Goal: Information Seeking & Learning: Learn about a topic

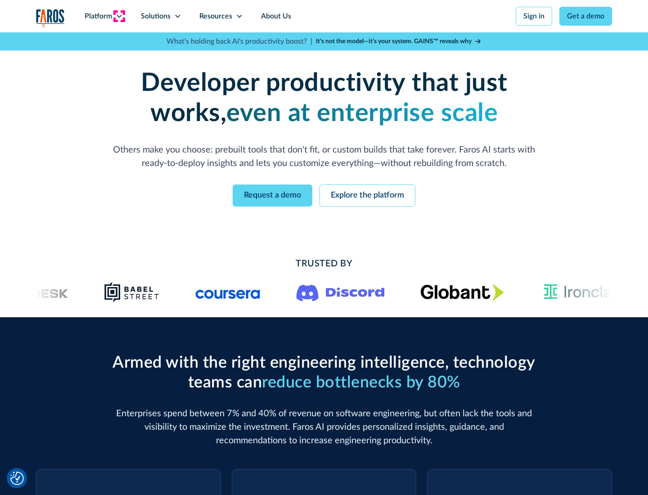
click at [119, 16] on icon at bounding box center [119, 16] width 7 height 7
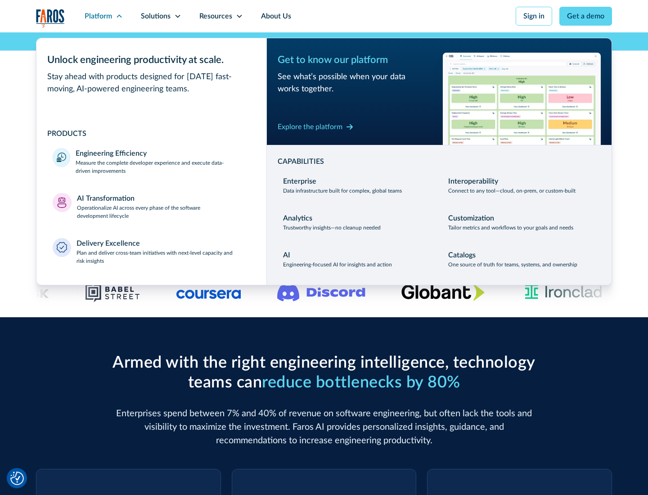
click at [163, 167] on p "Measure the complete developer experience and execute data-driven improvements" at bounding box center [163, 167] width 175 height 16
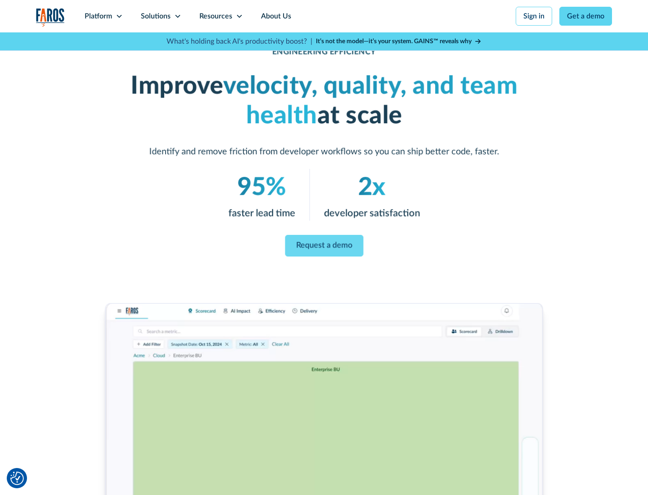
click at [324, 246] on link "Request a demo" at bounding box center [324, 246] width 78 height 22
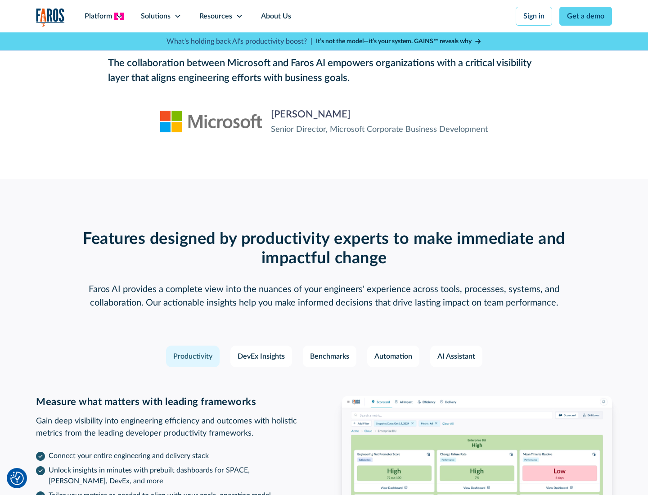
click at [119, 16] on icon at bounding box center [119, 16] width 7 height 7
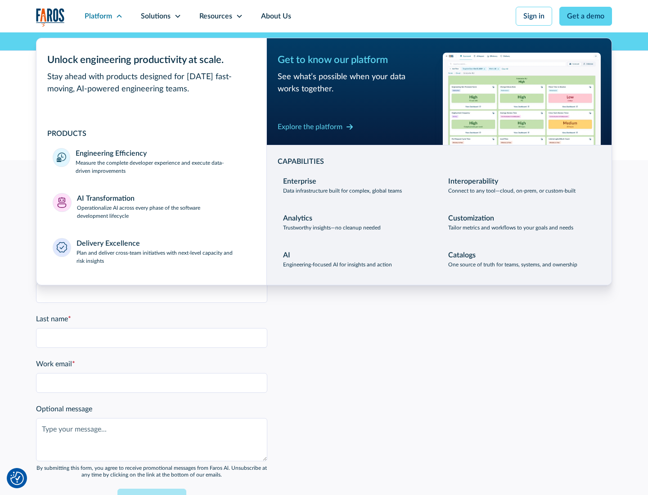
scroll to position [1975, 0]
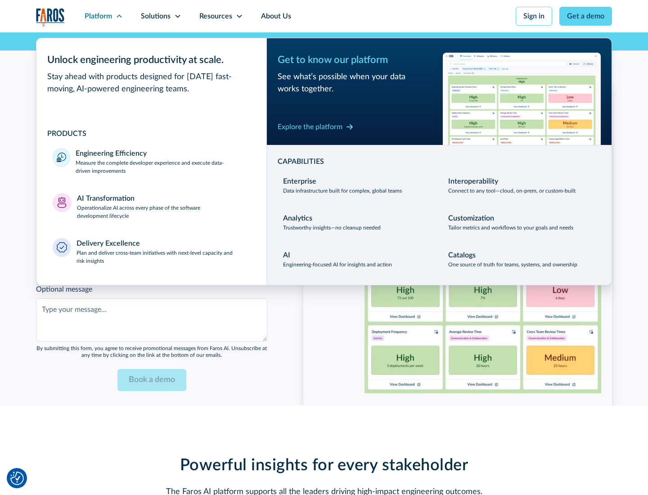
click at [163, 206] on p "Operationalize AI across every phase of the software development lifecycle" at bounding box center [164, 212] width 174 height 16
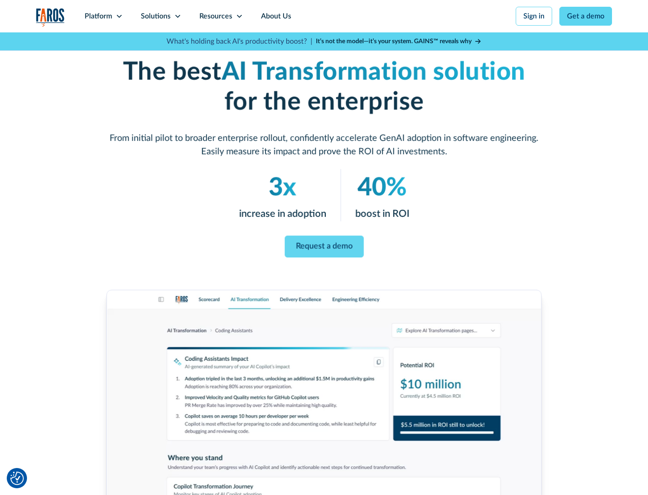
click at [324, 244] on link "Request a demo" at bounding box center [324, 247] width 79 height 22
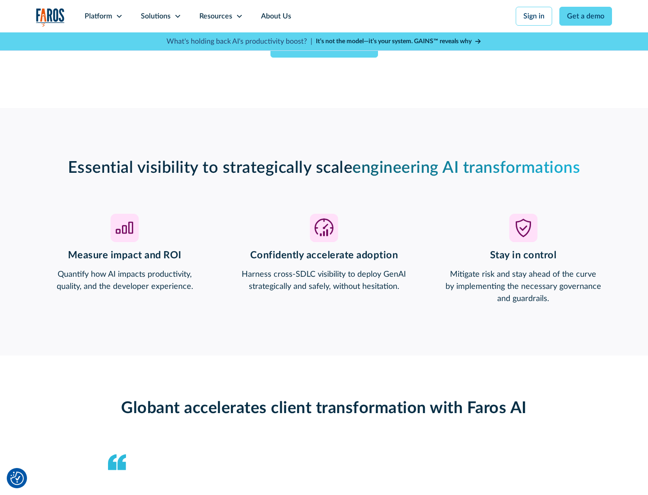
click at [104, 16] on div "Platform" at bounding box center [98, 16] width 27 height 11
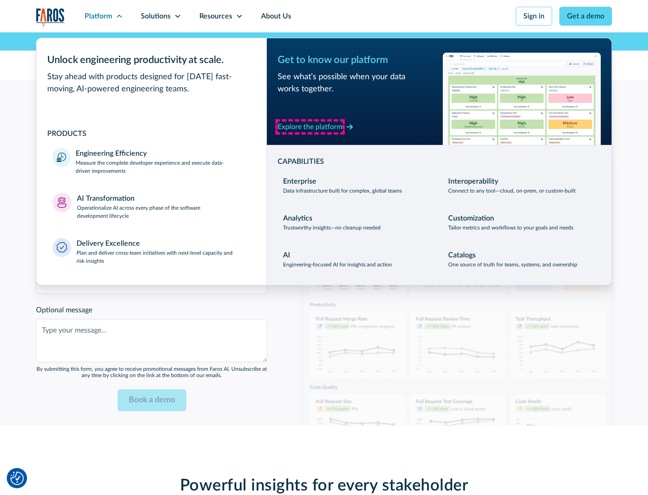
scroll to position [2189, 0]
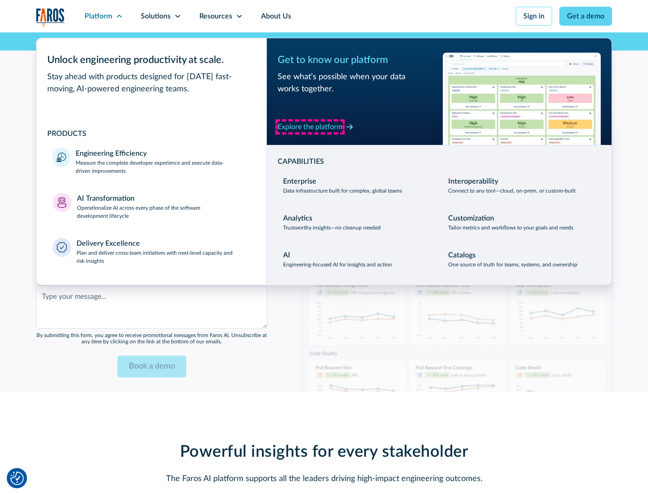
click at [310, 127] on div "Explore the platform" at bounding box center [310, 127] width 65 height 11
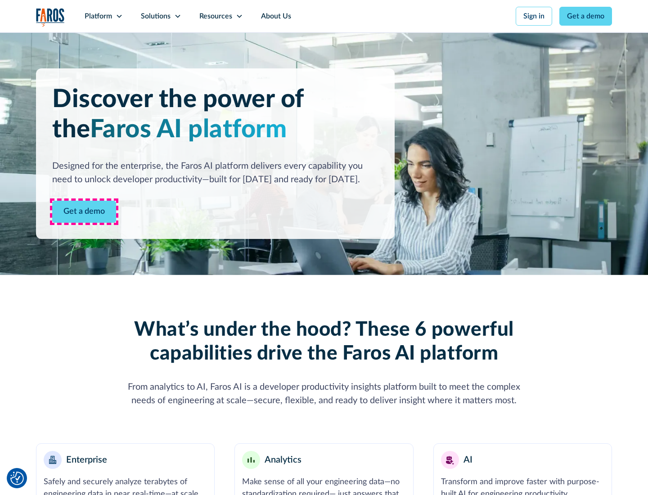
click at [84, 212] on link "Get a demo" at bounding box center [84, 212] width 64 height 22
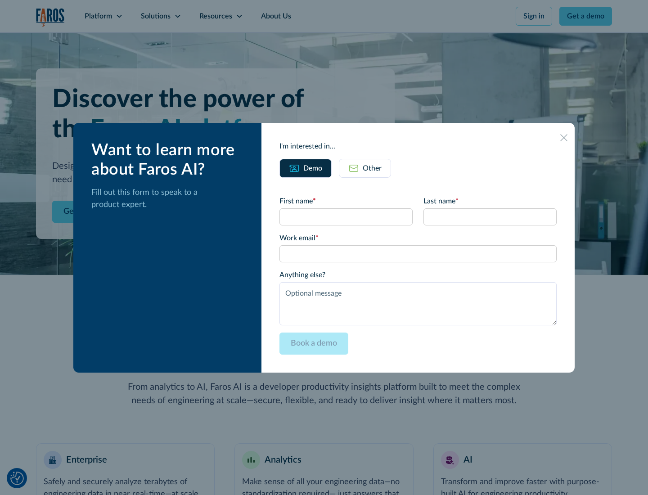
click at [372, 168] on div "Other" at bounding box center [372, 168] width 19 height 11
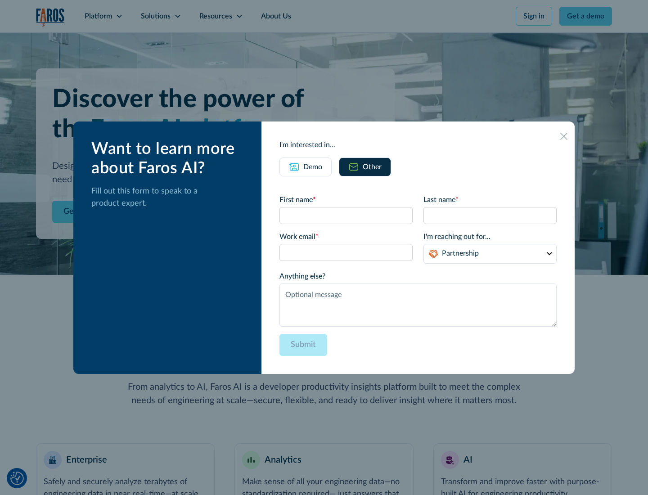
click at [313, 167] on div "Demo" at bounding box center [312, 167] width 19 height 11
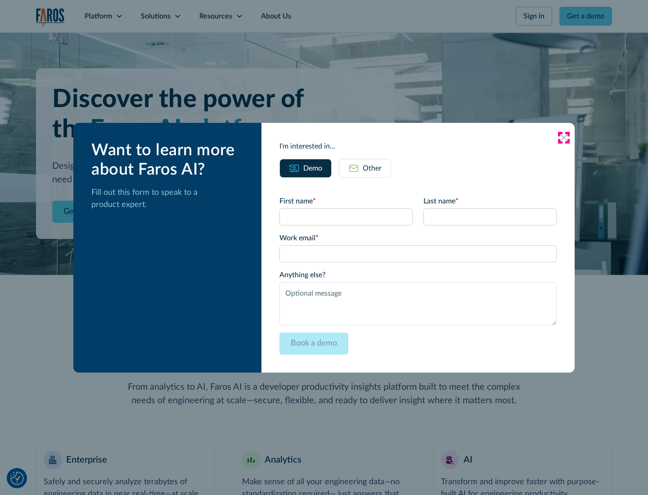
click at [564, 137] on icon at bounding box center [563, 137] width 7 height 7
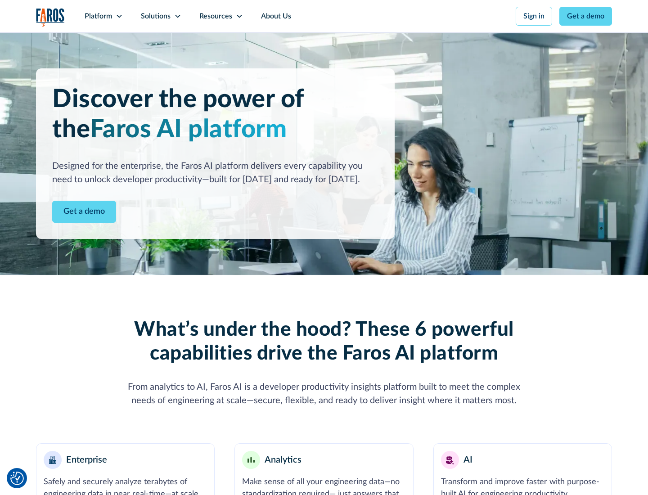
click at [119, 16] on icon at bounding box center [119, 16] width 7 height 7
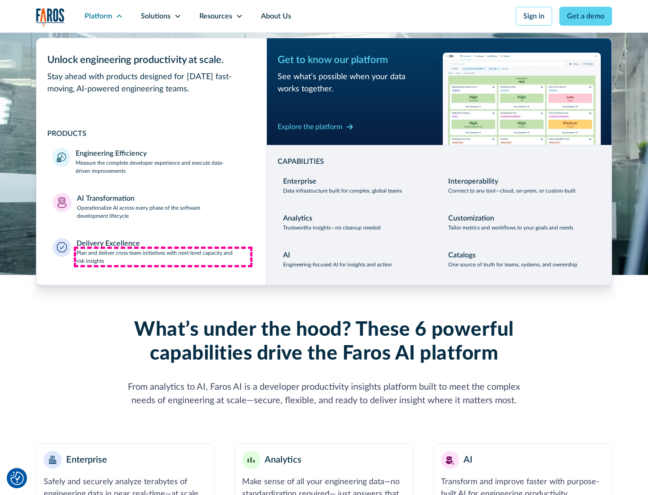
click at [163, 257] on p "Plan and deliver cross-team initiatives with next-level capacity and risk insig…" at bounding box center [164, 257] width 174 height 16
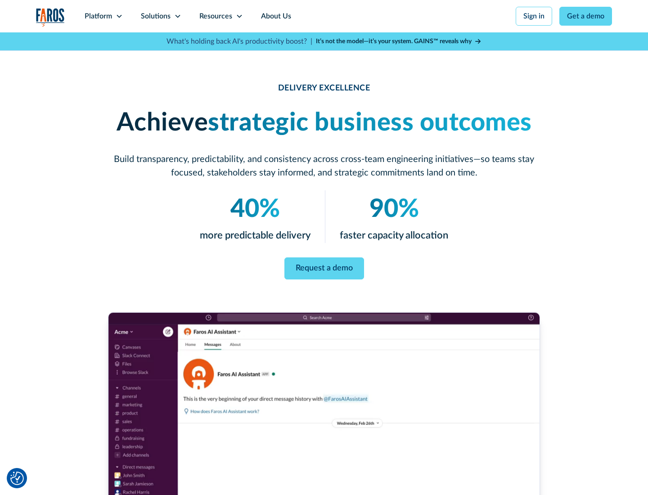
click at [177, 16] on icon at bounding box center [177, 16] width 7 height 7
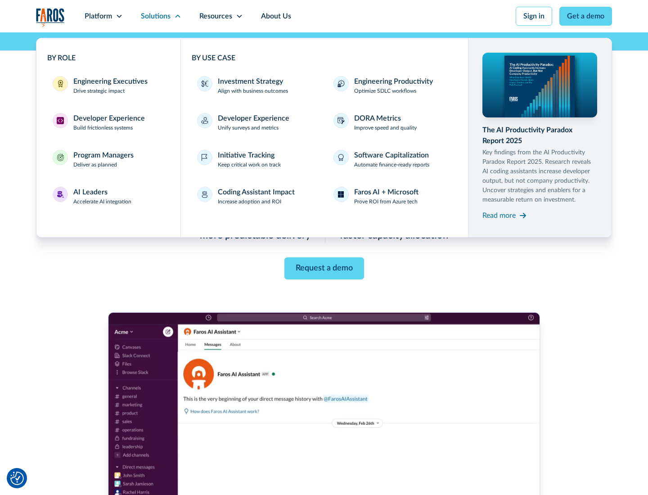
click at [108, 86] on div "Engineering Executives" at bounding box center [110, 81] width 74 height 11
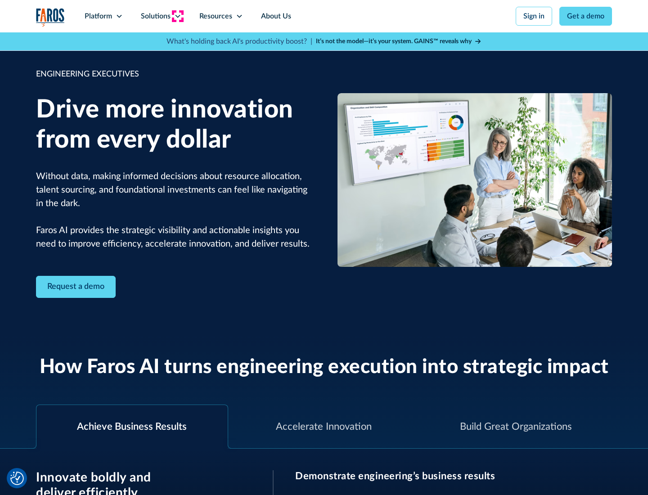
click at [177, 16] on icon at bounding box center [177, 16] width 7 height 7
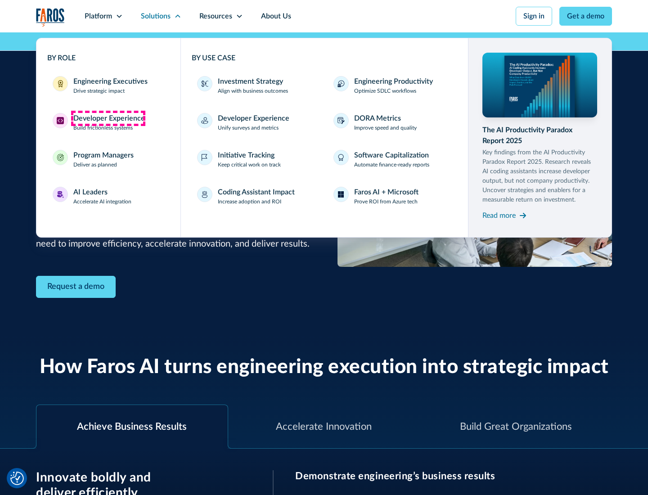
click at [108, 118] on div "Developer Experience" at bounding box center [109, 118] width 72 height 11
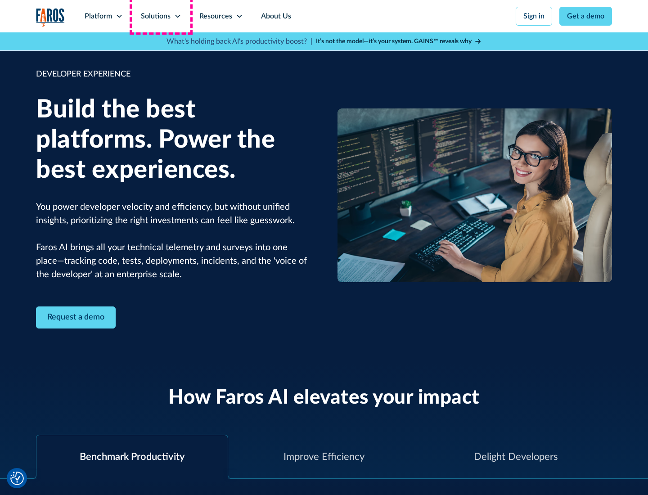
click at [161, 16] on div "Solutions" at bounding box center [156, 16] width 30 height 11
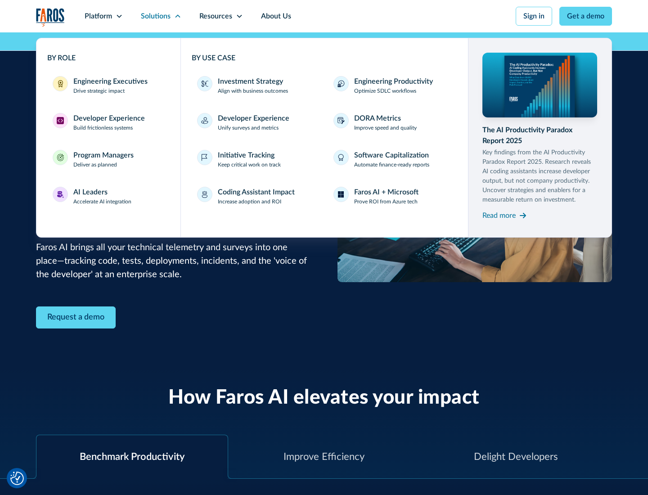
click at [103, 159] on div "Program Managers" at bounding box center [103, 155] width 60 height 11
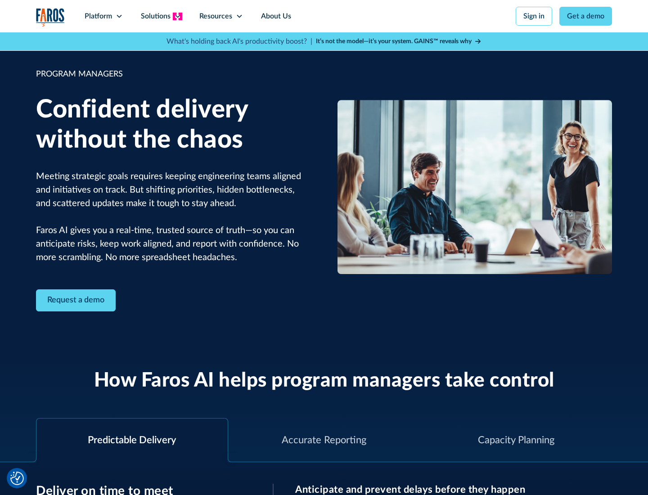
click at [177, 16] on icon at bounding box center [177, 16] width 7 height 7
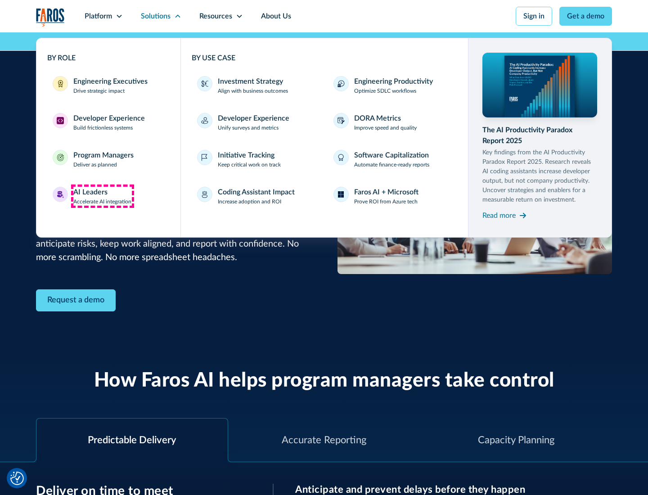
click at [103, 196] on div "AI Leaders" at bounding box center [90, 192] width 34 height 11
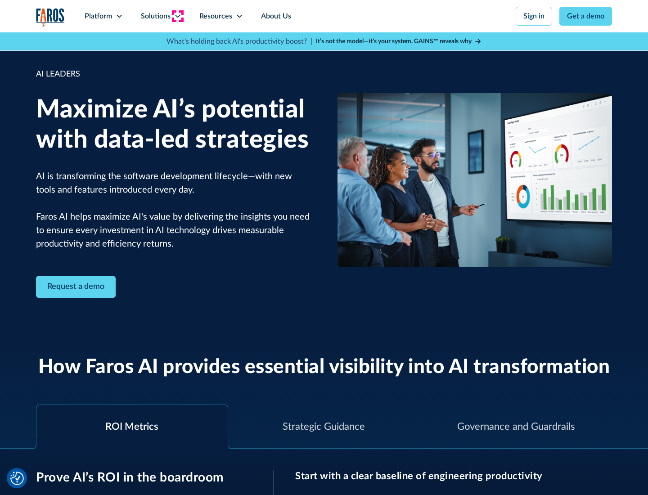
click at [177, 16] on icon at bounding box center [177, 16] width 7 height 7
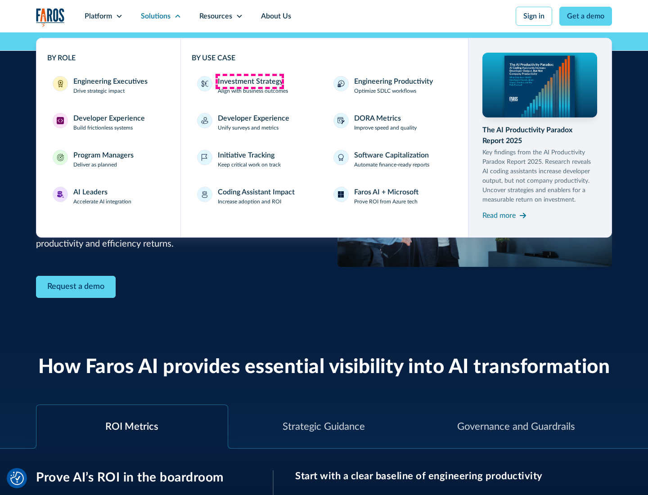
click at [249, 81] on div "Investment Strategy" at bounding box center [250, 81] width 65 height 11
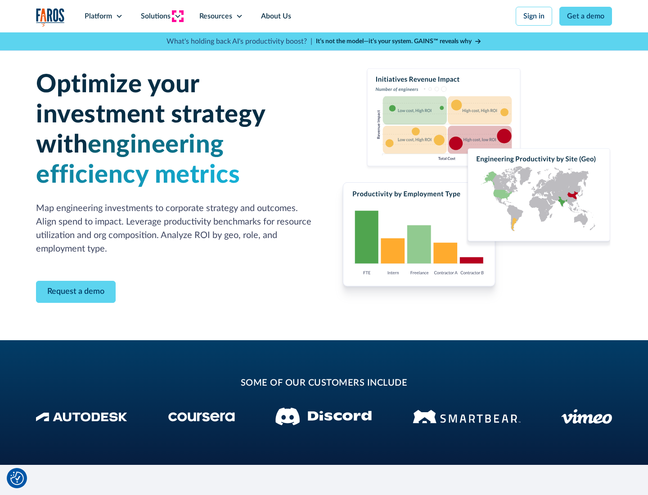
click at [177, 16] on icon at bounding box center [177, 16] width 7 height 7
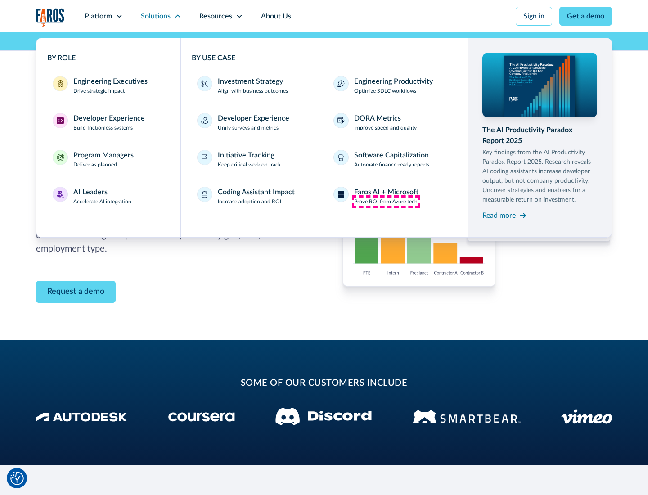
click at [386, 202] on p "Prove ROI from Azure tech" at bounding box center [385, 202] width 63 height 8
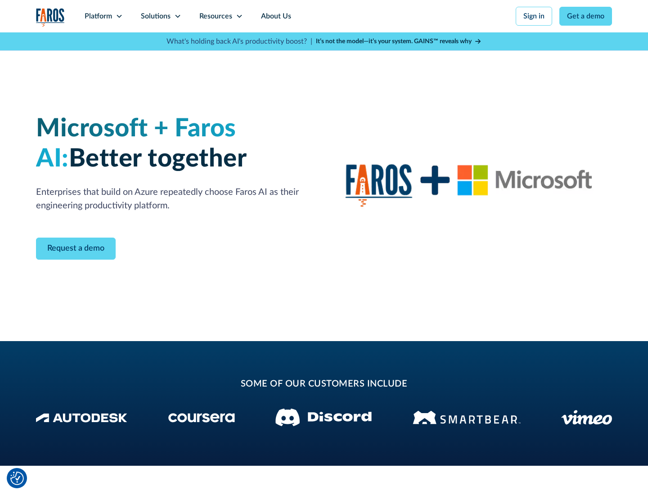
click at [177, 16] on icon at bounding box center [177, 16] width 7 height 7
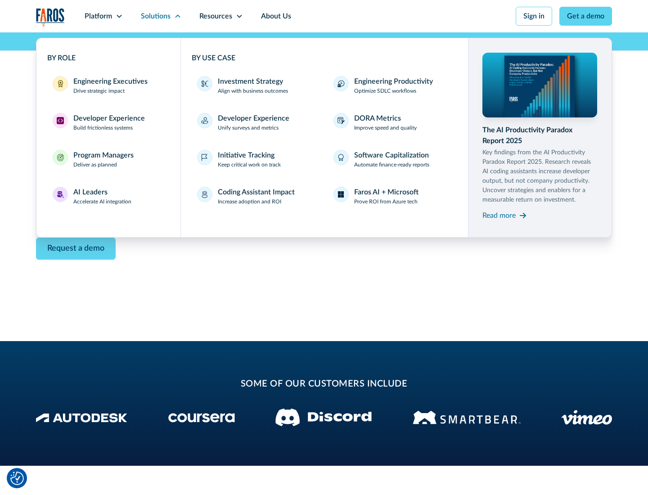
click at [499, 215] on div "Read more" at bounding box center [499, 215] width 33 height 11
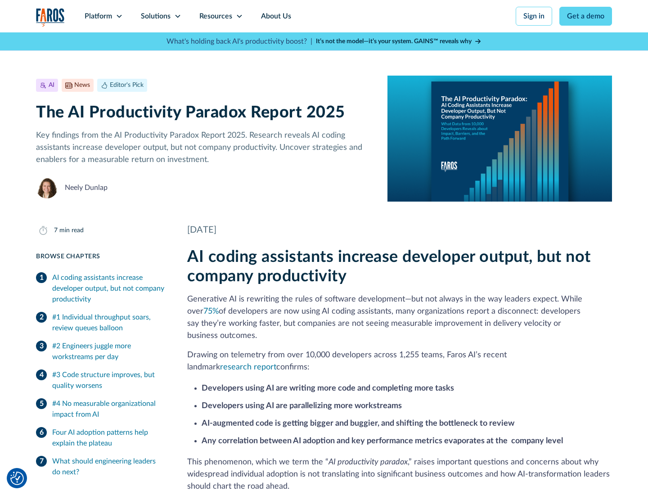
click at [239, 16] on icon at bounding box center [239, 16] width 7 height 7
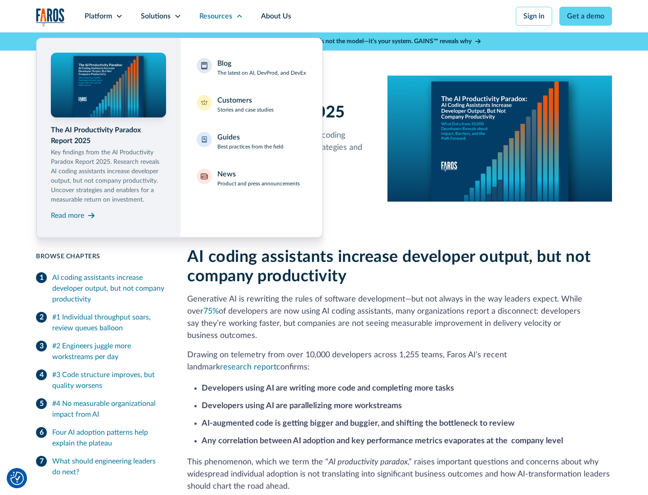
click at [262, 68] on div "Blog The latest on AI, DevProd, and DevEx" at bounding box center [261, 67] width 89 height 19
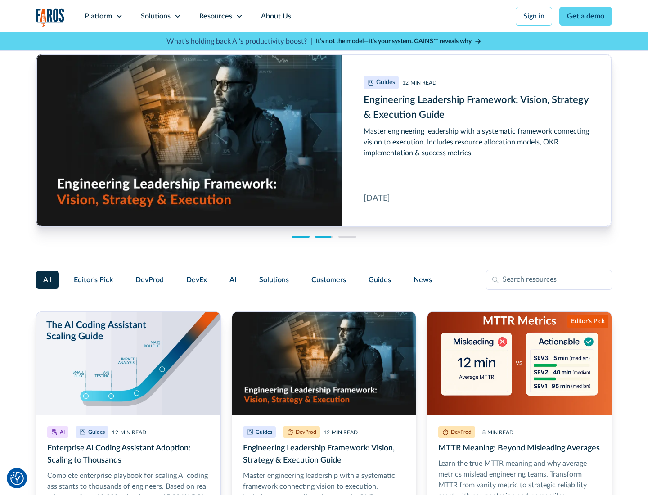
click at [586, 16] on link "Get a demo" at bounding box center [586, 16] width 53 height 19
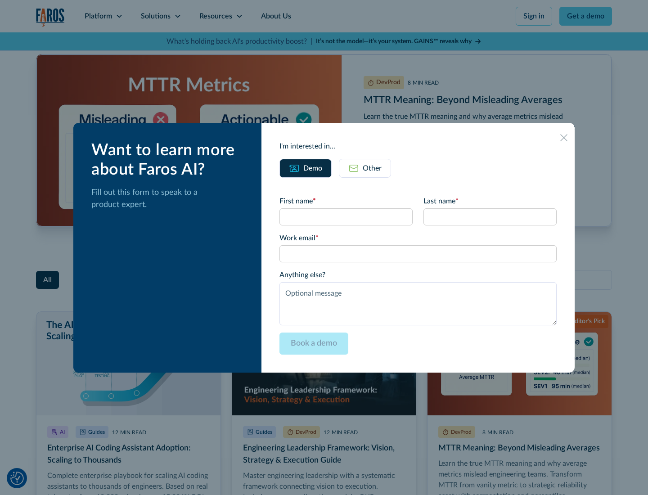
click at [365, 168] on div "Other" at bounding box center [372, 168] width 19 height 11
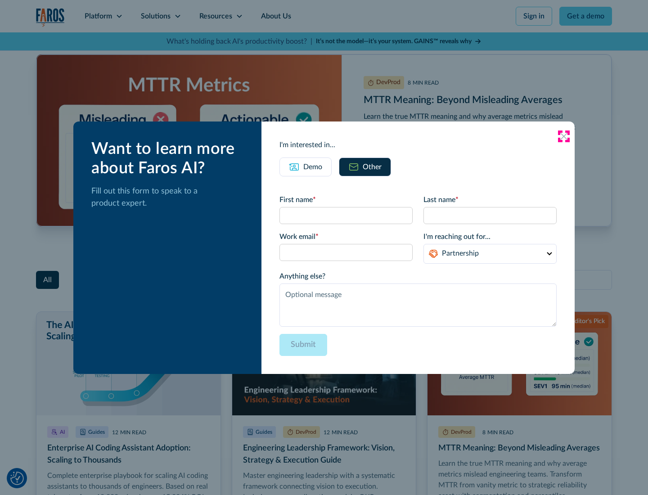
click at [564, 136] on icon at bounding box center [563, 136] width 7 height 7
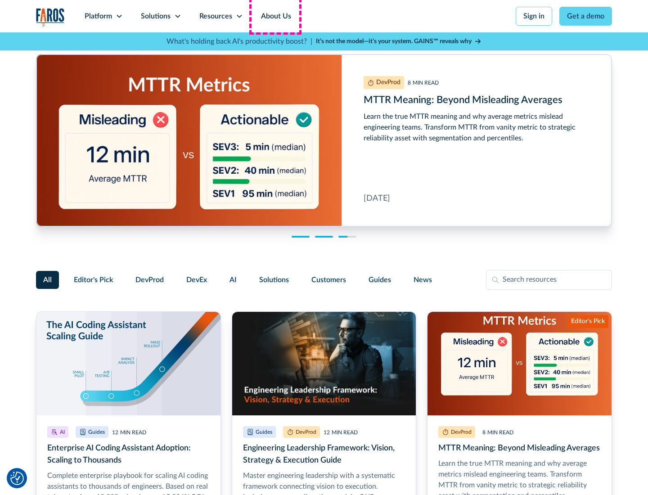
click at [275, 16] on link "About Us" at bounding box center [276, 16] width 48 height 32
